Goal: Task Accomplishment & Management: Manage account settings

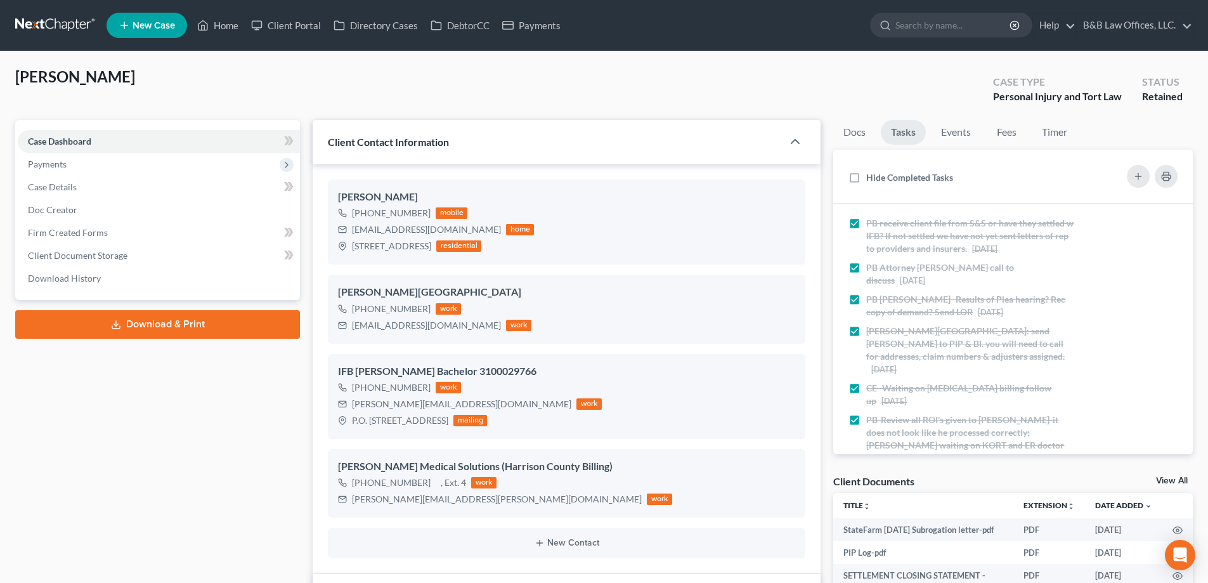
select select "22"
select select "0"
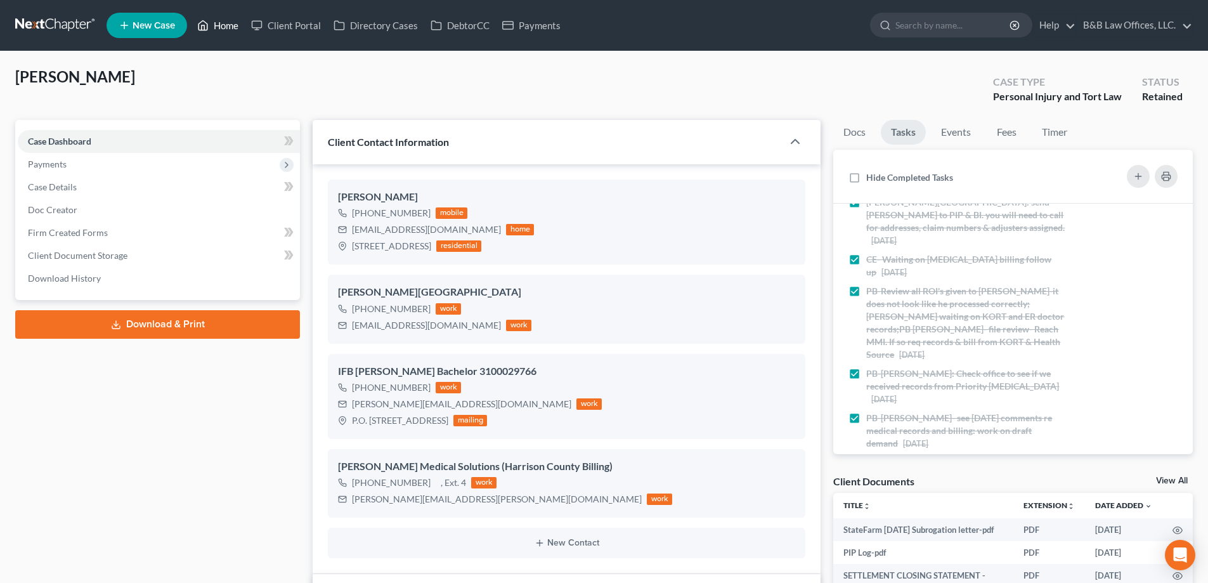
drag, startPoint x: 222, startPoint y: 26, endPoint x: 812, endPoint y: 164, distance: 606.1
click at [222, 26] on link "Home" at bounding box center [218, 25] width 54 height 23
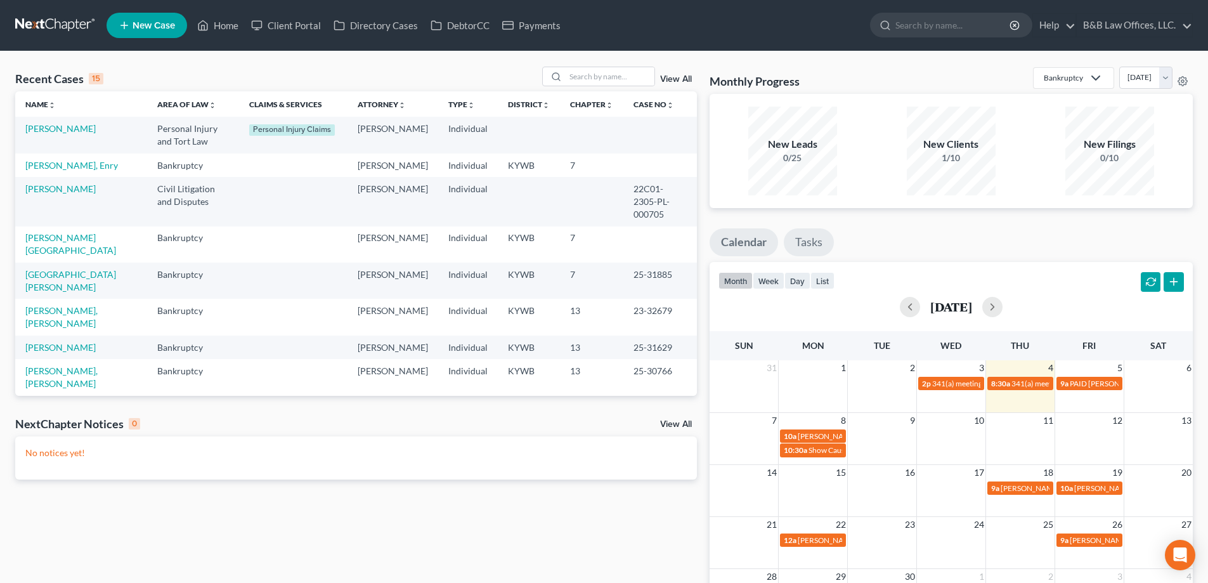
click at [815, 238] on link "Tasks" at bounding box center [809, 242] width 50 height 28
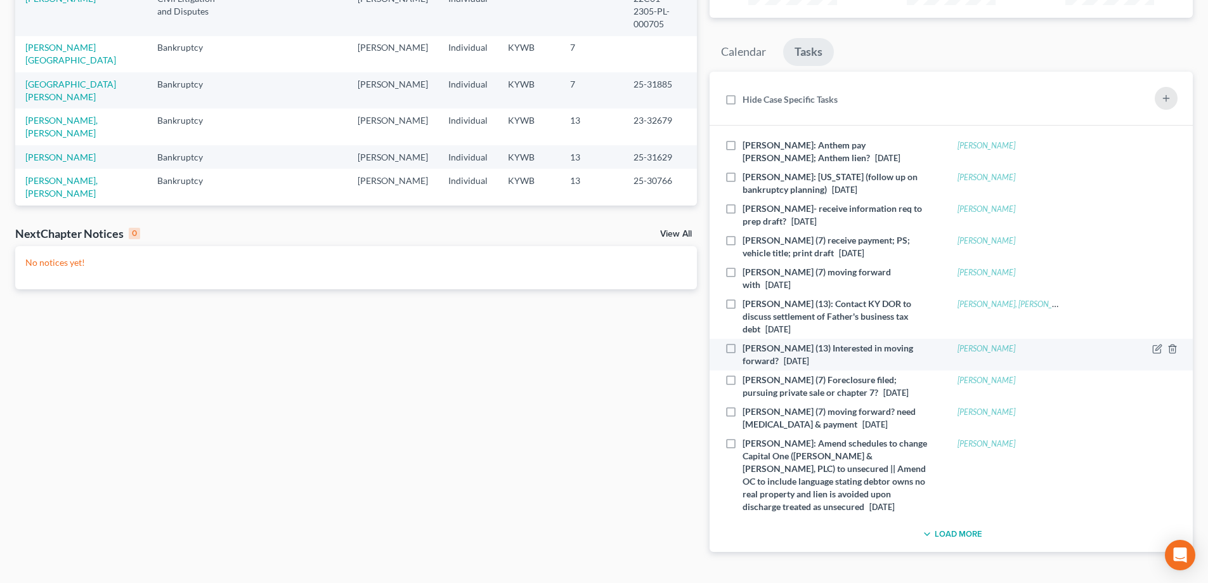
scroll to position [205, 0]
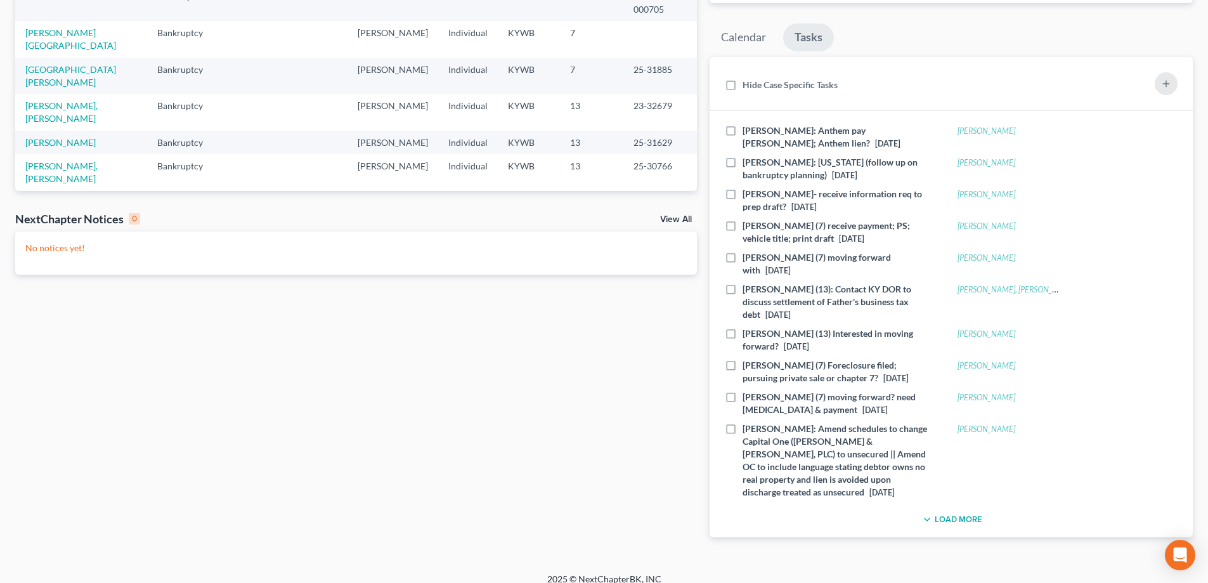
click at [950, 512] on button "Load More" at bounding box center [950, 519] width 63 height 15
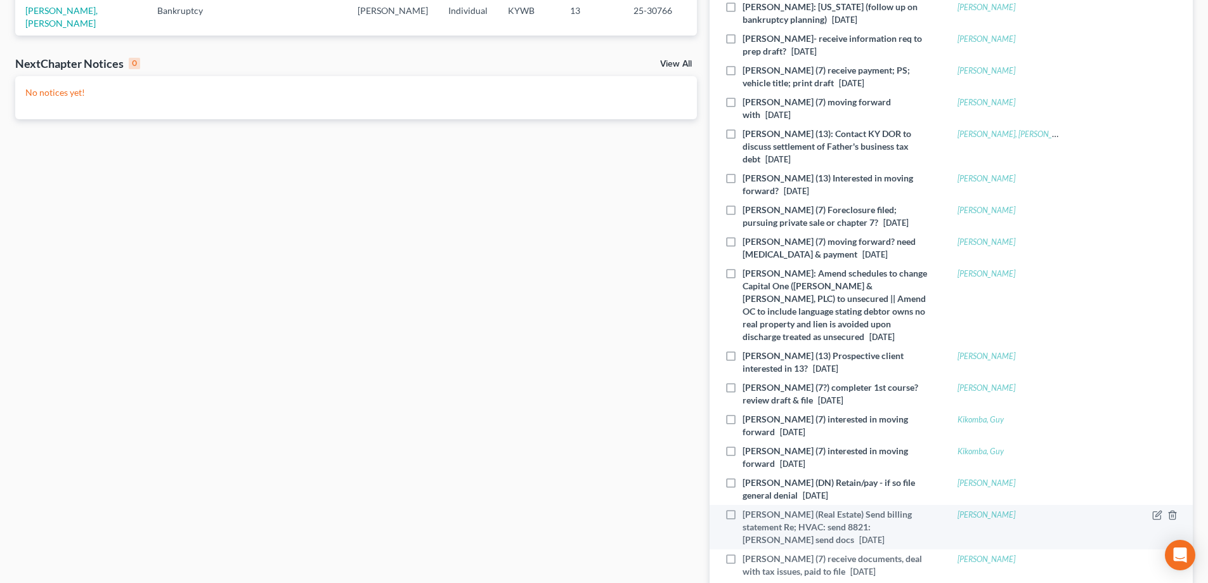
scroll to position [395, 0]
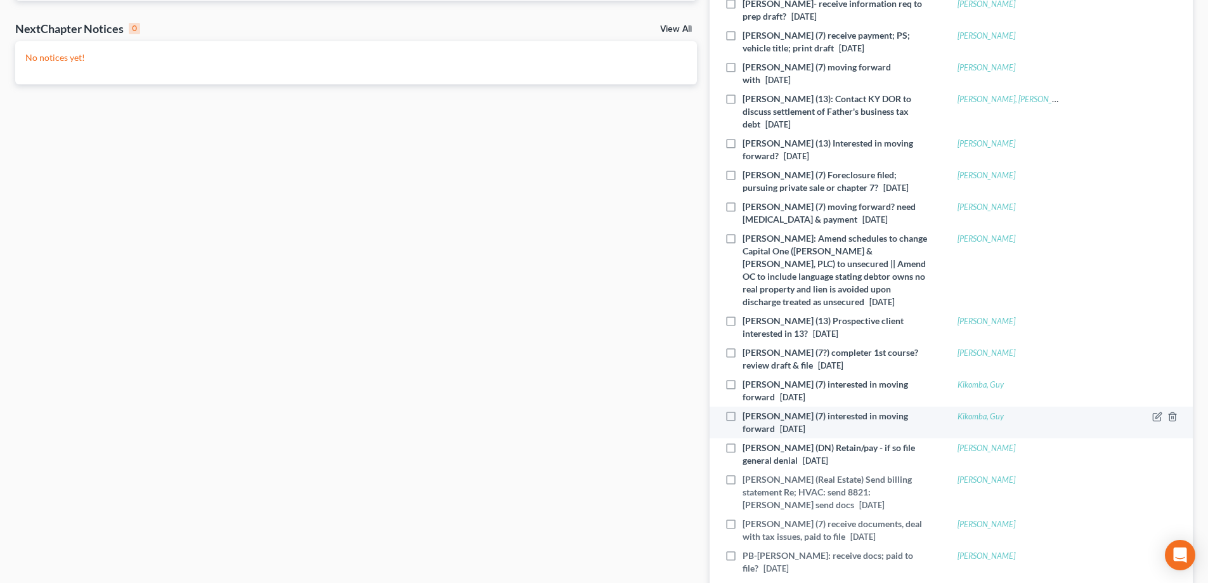
click at [742, 410] on label "[PERSON_NAME] (7) interested in moving forward [DATE]" at bounding box center [835, 422] width 187 height 25
click at [748, 410] on input "[PERSON_NAME] (7) interested in moving forward [DATE]" at bounding box center [752, 414] width 8 height 8
checkbox input "true"
click at [1175, 412] on icon "button" at bounding box center [1172, 416] width 6 height 8
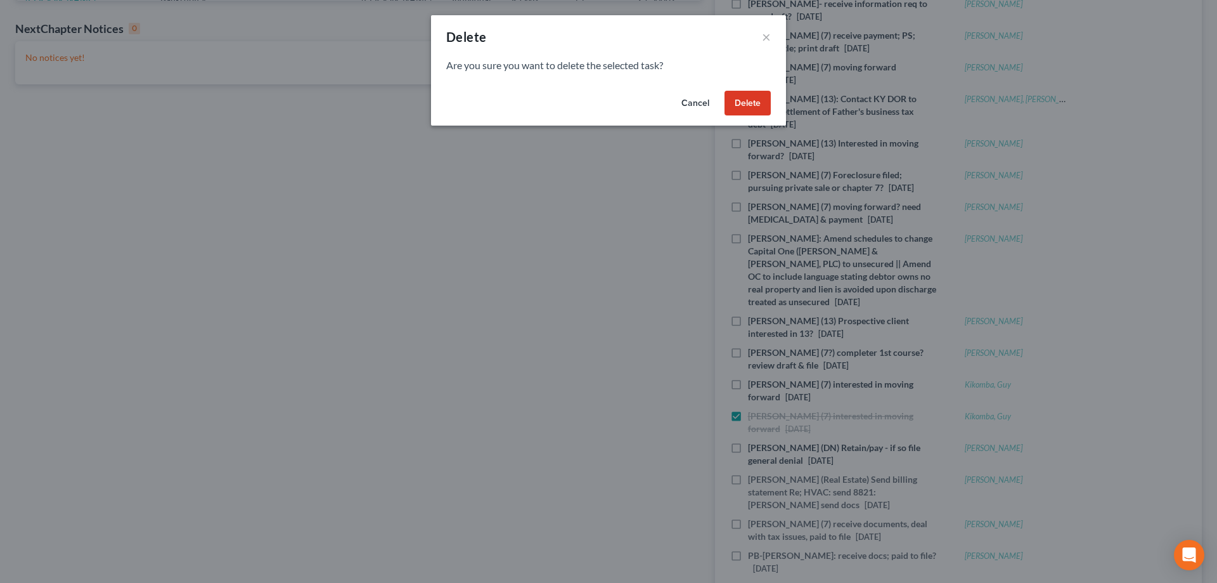
click at [756, 102] on button "Delete" at bounding box center [748, 103] width 46 height 25
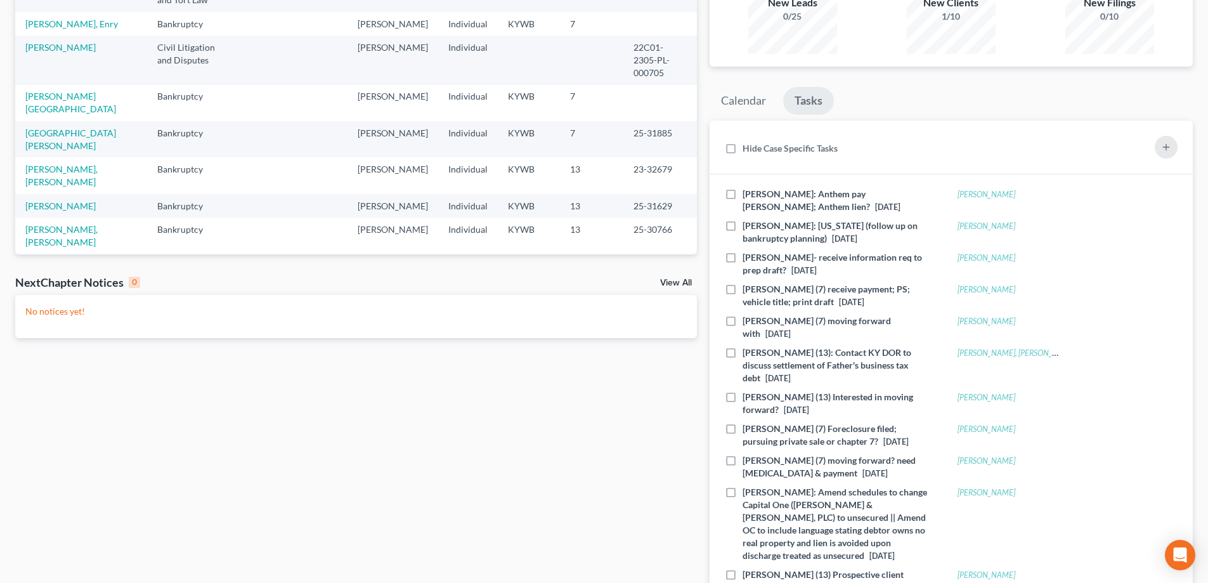
scroll to position [0, 0]
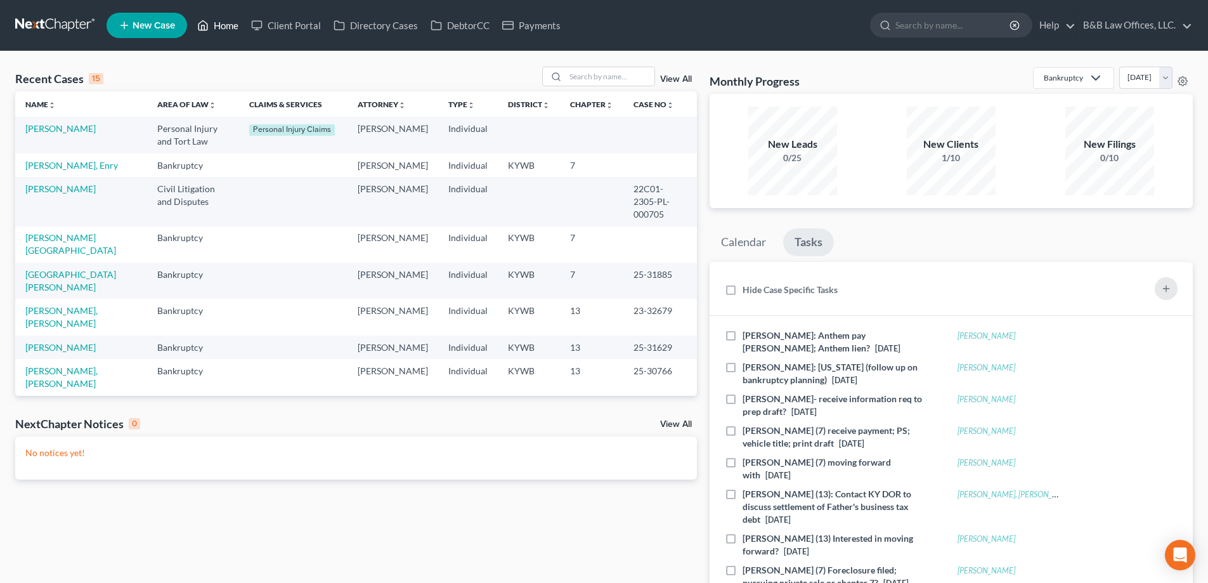
click at [219, 23] on link "Home" at bounding box center [218, 25] width 54 height 23
